Goal: Task Accomplishment & Management: Manage account settings

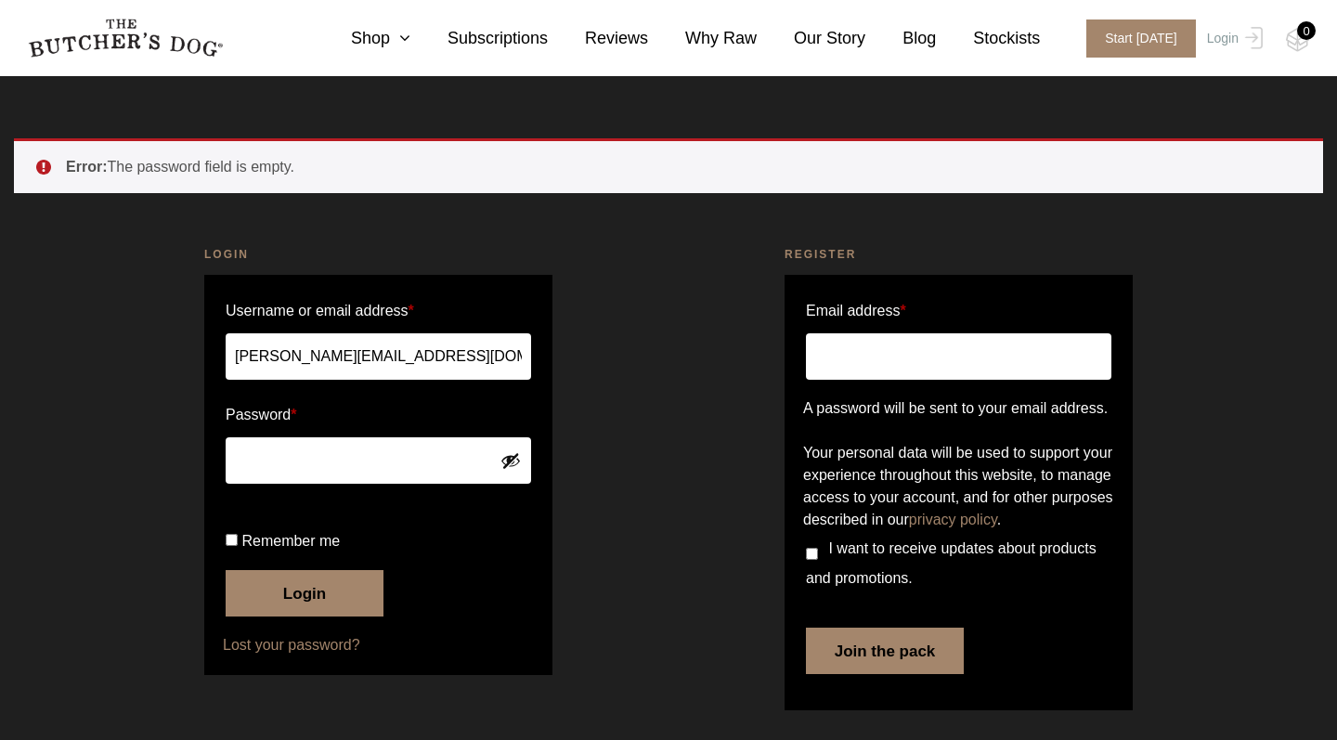
click at [276, 649] on link "Lost your password?" at bounding box center [378, 645] width 311 height 22
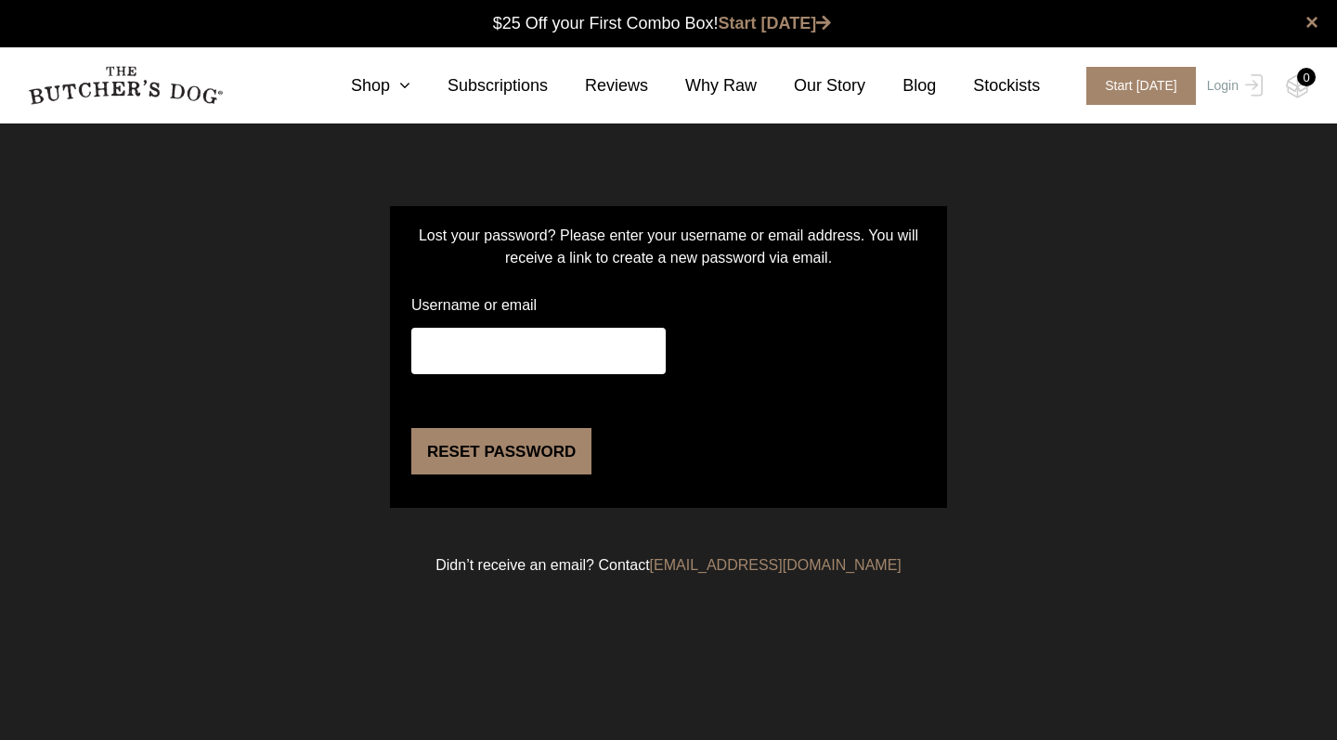
click at [531, 351] on input "Username or email" at bounding box center [538, 351] width 254 height 46
type input "sharon@thebutchersdog.com.au"
click at [507, 474] on button "Reset password" at bounding box center [501, 451] width 180 height 46
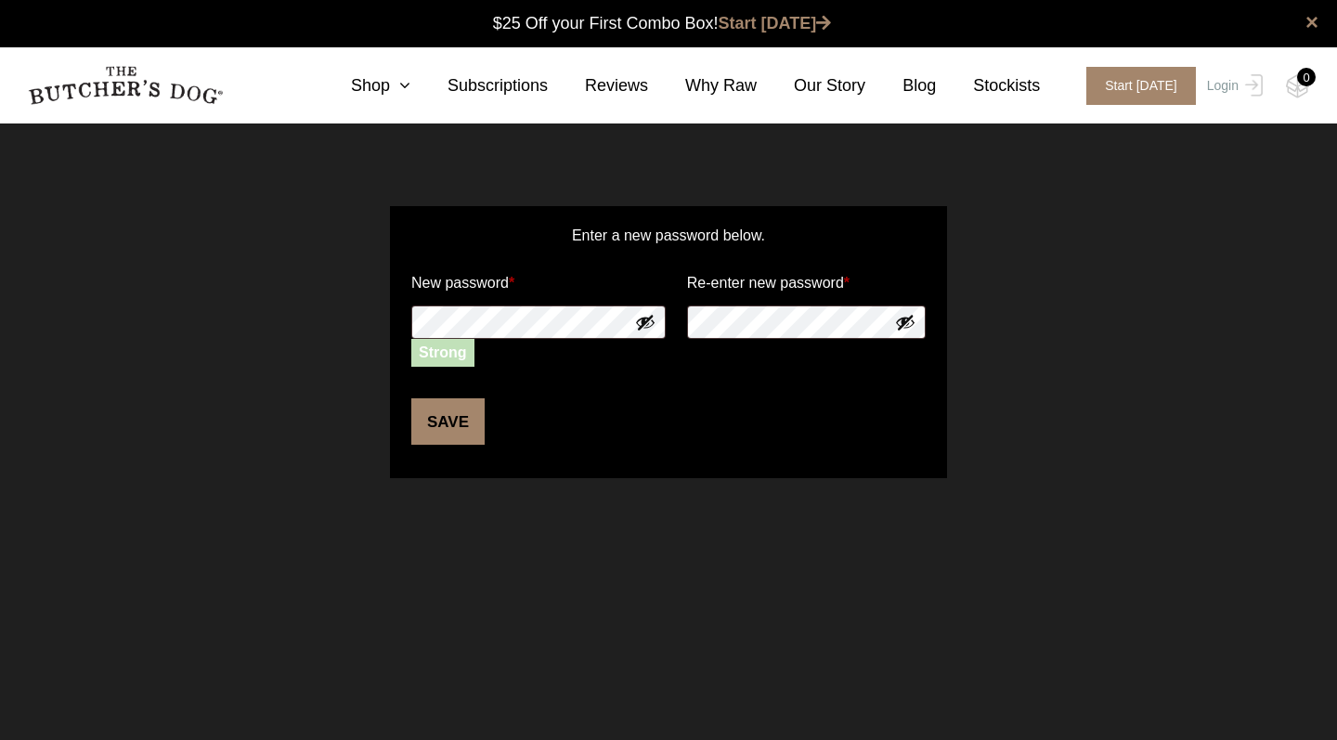
click at [646, 322] on button "Show password" at bounding box center [645, 322] width 20 height 20
click at [646, 322] on button "Hide password" at bounding box center [645, 322] width 20 height 20
click at [439, 421] on button "Save" at bounding box center [447, 421] width 73 height 46
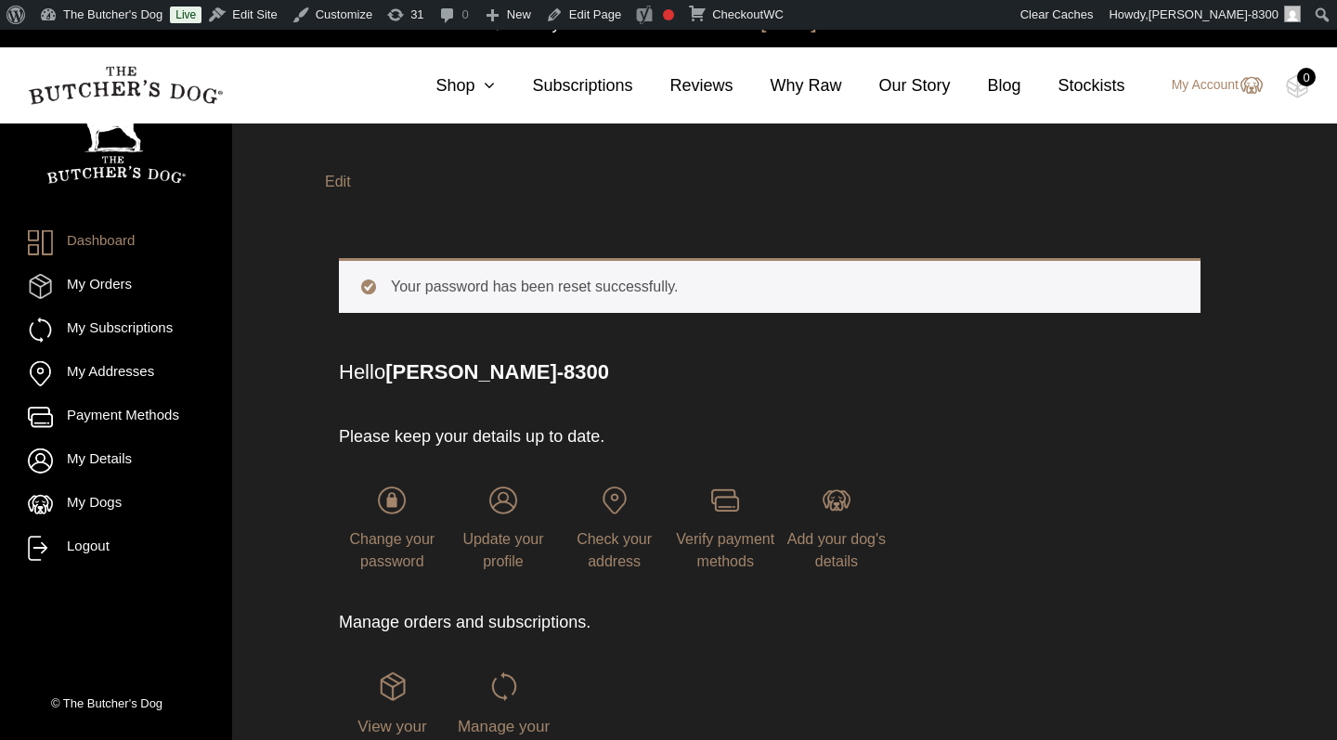
scroll to position [1, 0]
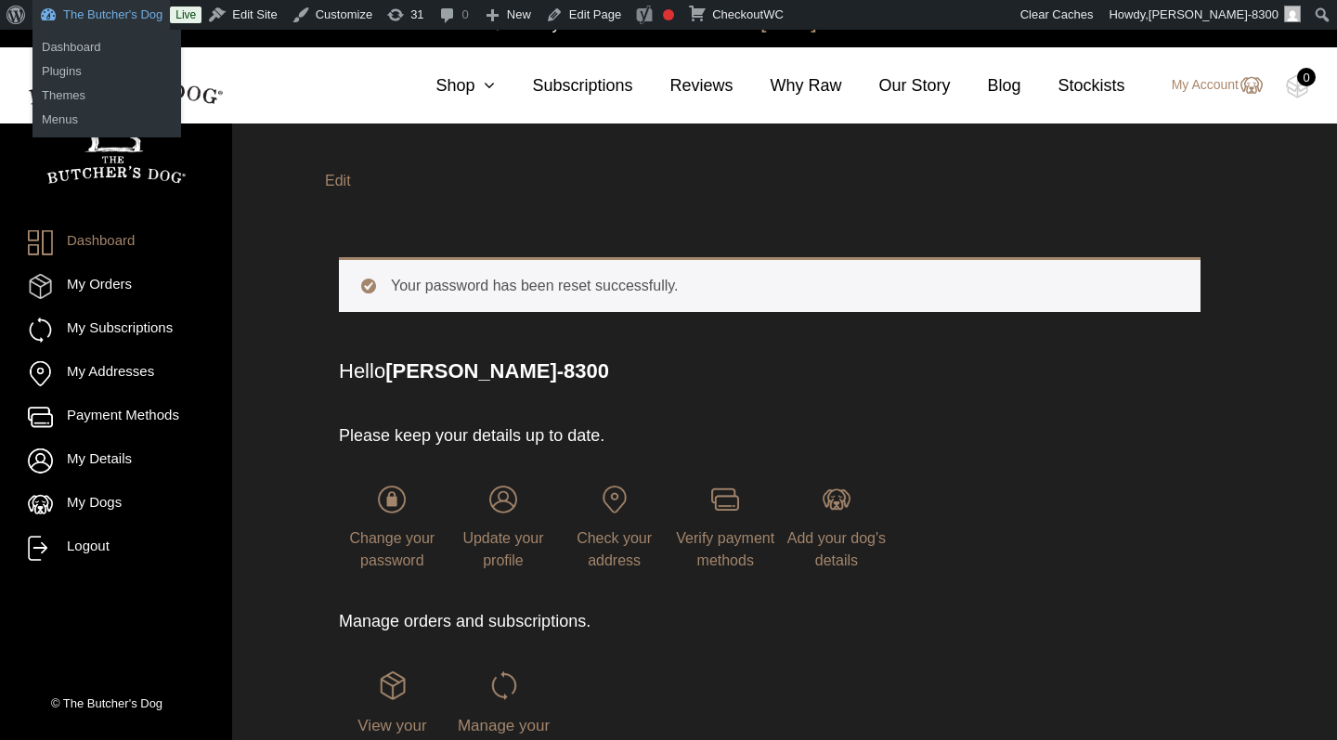
click at [121, 18] on link "The Butcher's Dog" at bounding box center [100, 15] width 137 height 30
